Goal: Task Accomplishment & Management: Manage account settings

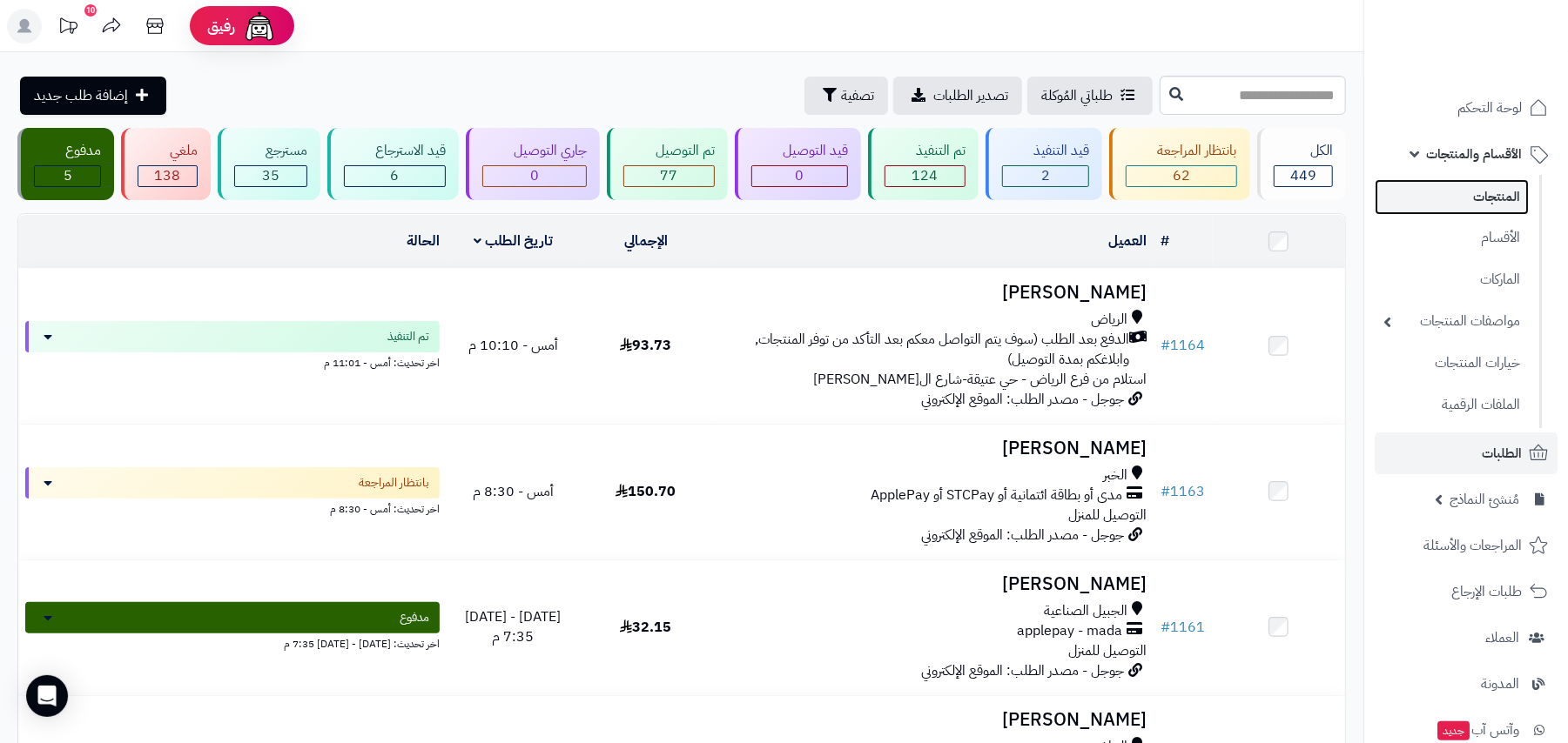
click at [1484, 202] on link "المنتجات" at bounding box center [1452, 197] width 154 height 35
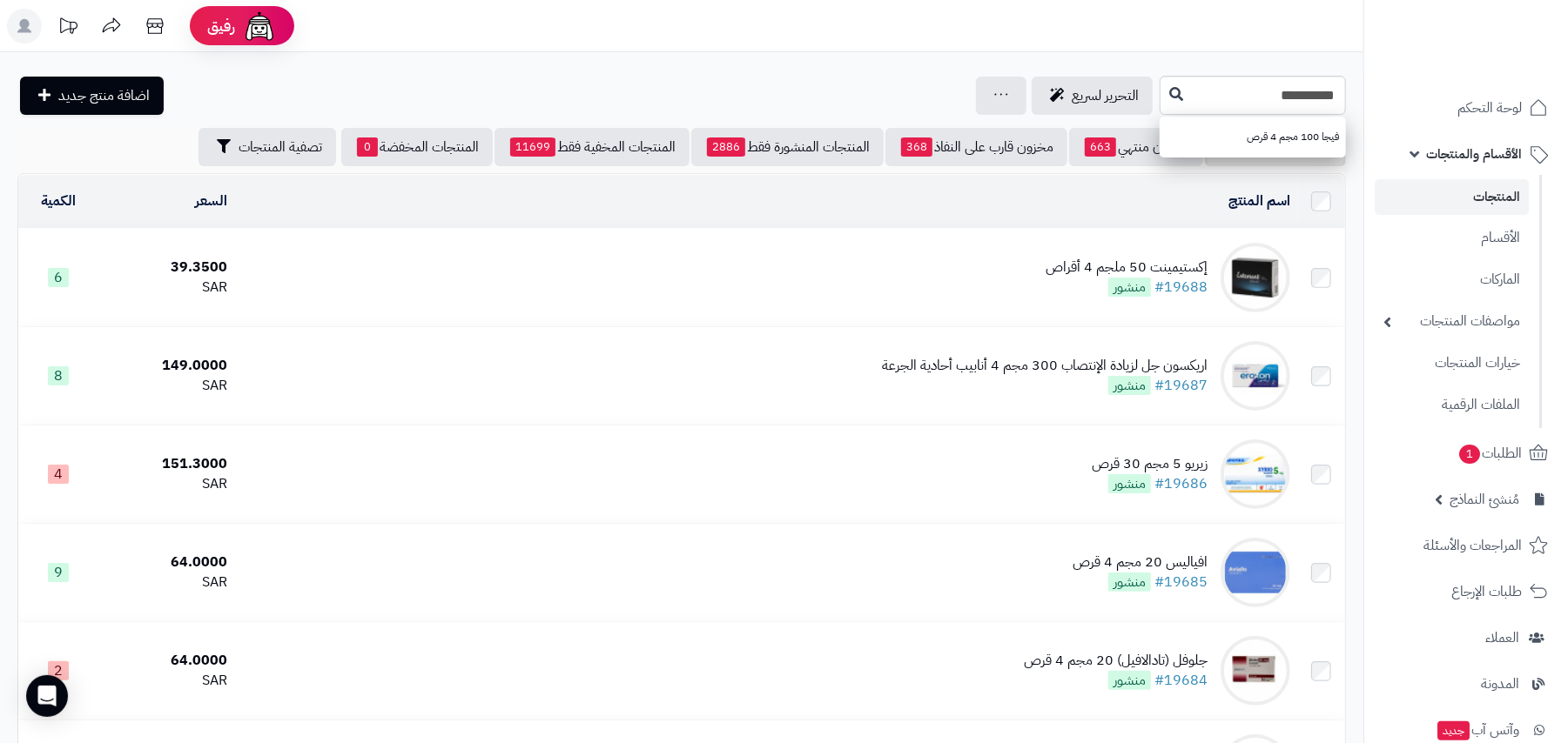
type input "**********"
drag, startPoint x: 1192, startPoint y: 84, endPoint x: 1572, endPoint y: 103, distance: 380.5
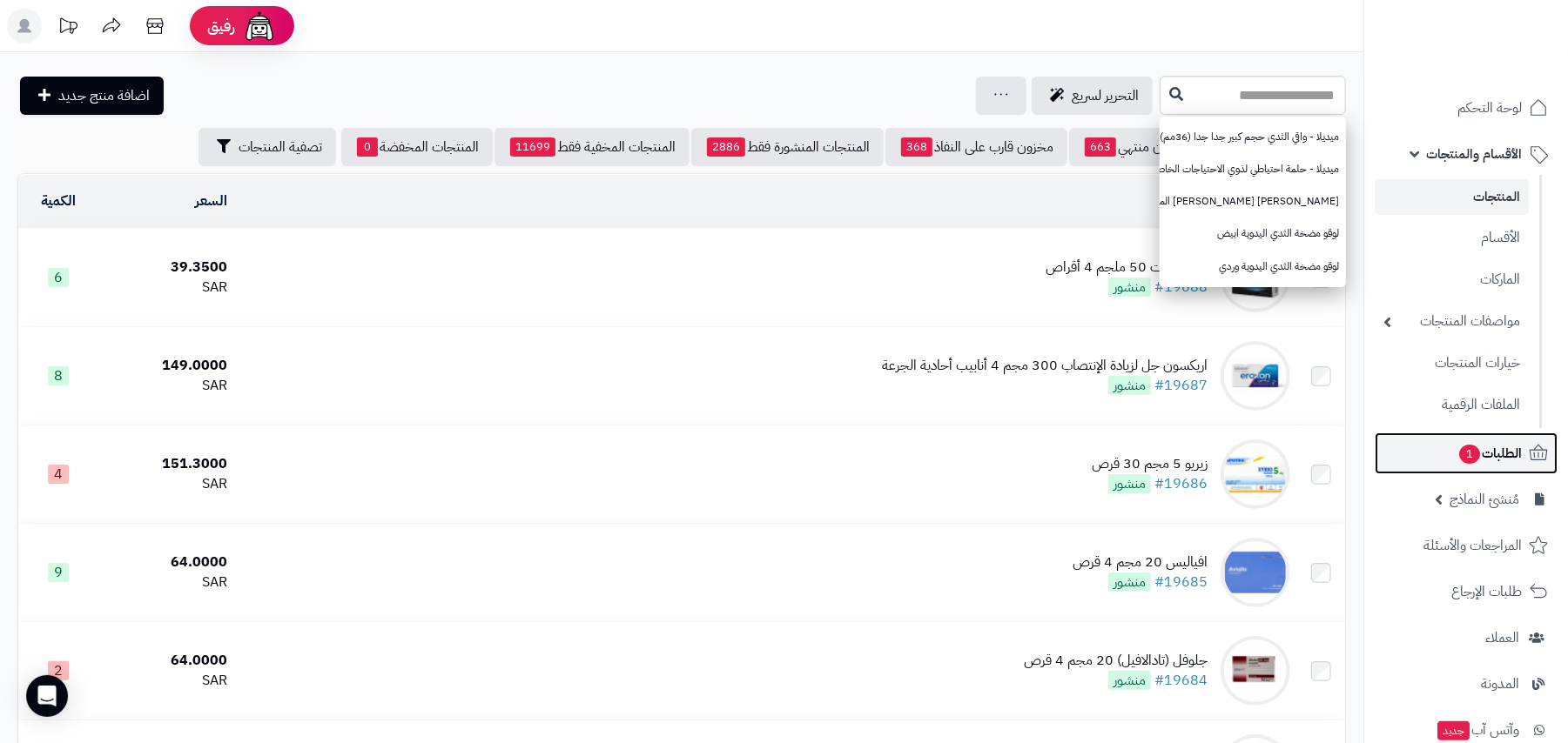
click at [1481, 460] on span "الطلبات 1" at bounding box center [1490, 453] width 65 height 25
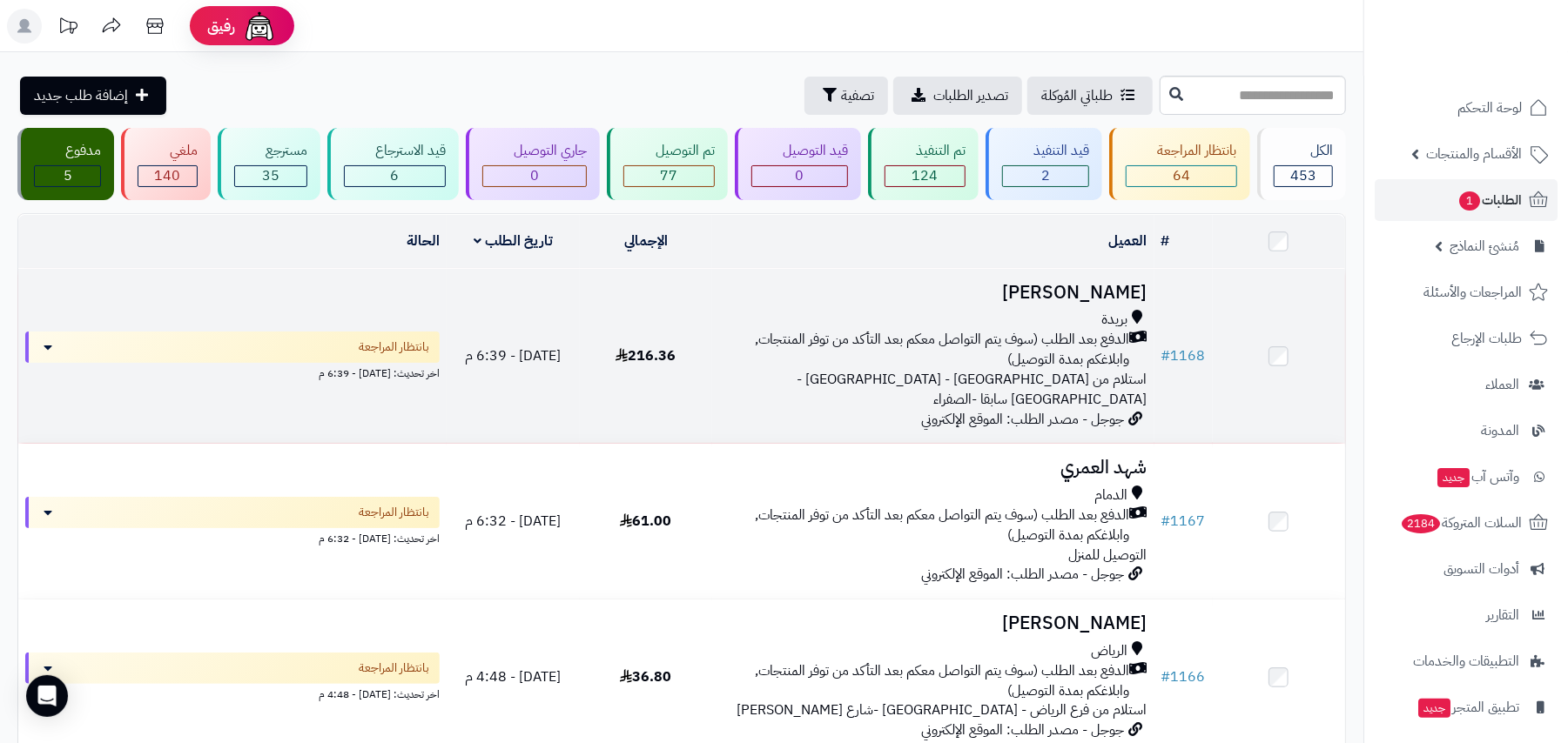
click at [910, 352] on span "الدفع بعد الطلب (سوف يتم التواصل معكم بعد التأكد من توفر المنتجات, وابلاغكم بمد…" at bounding box center [924, 350] width 410 height 40
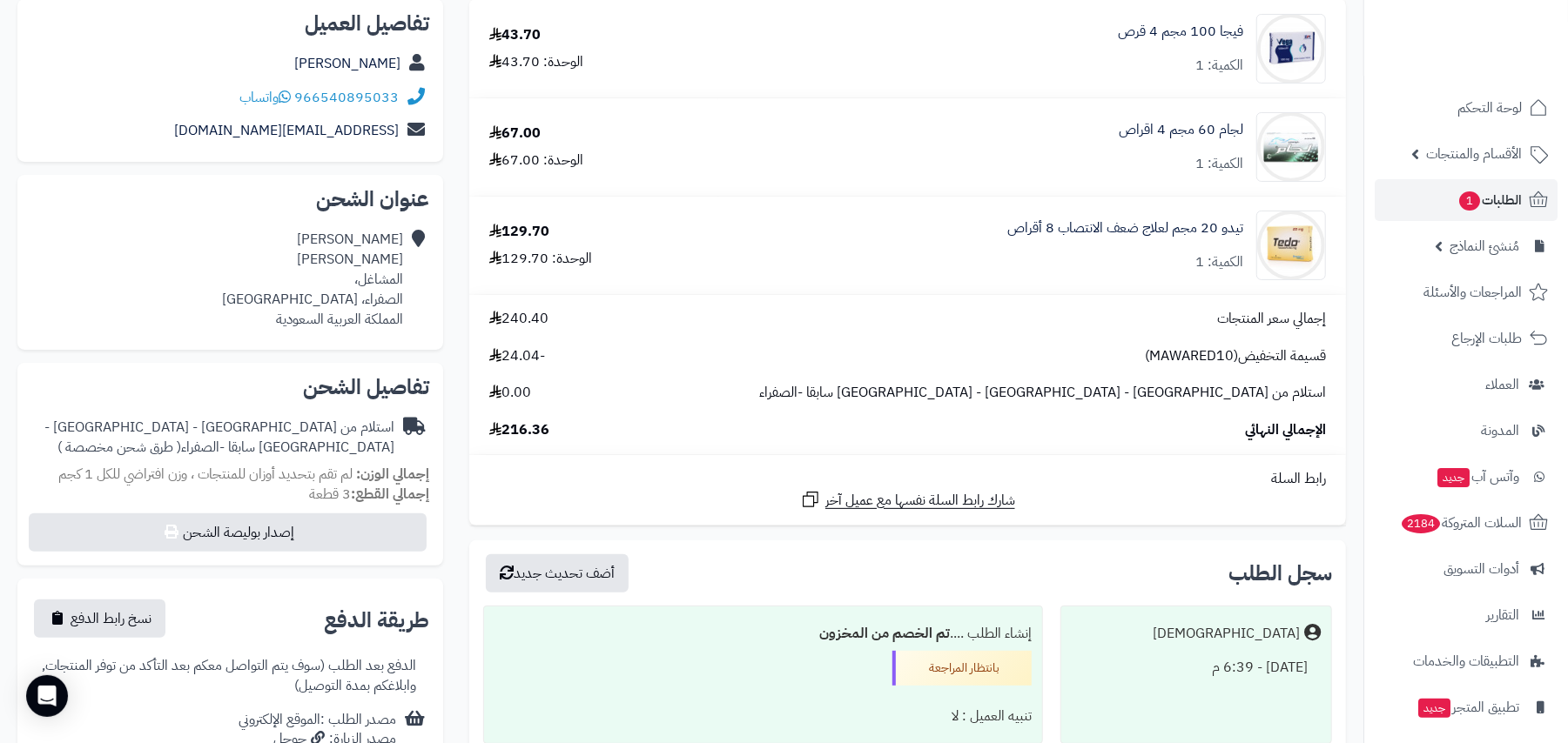
scroll to position [231, 0]
